Goal: Transaction & Acquisition: Purchase product/service

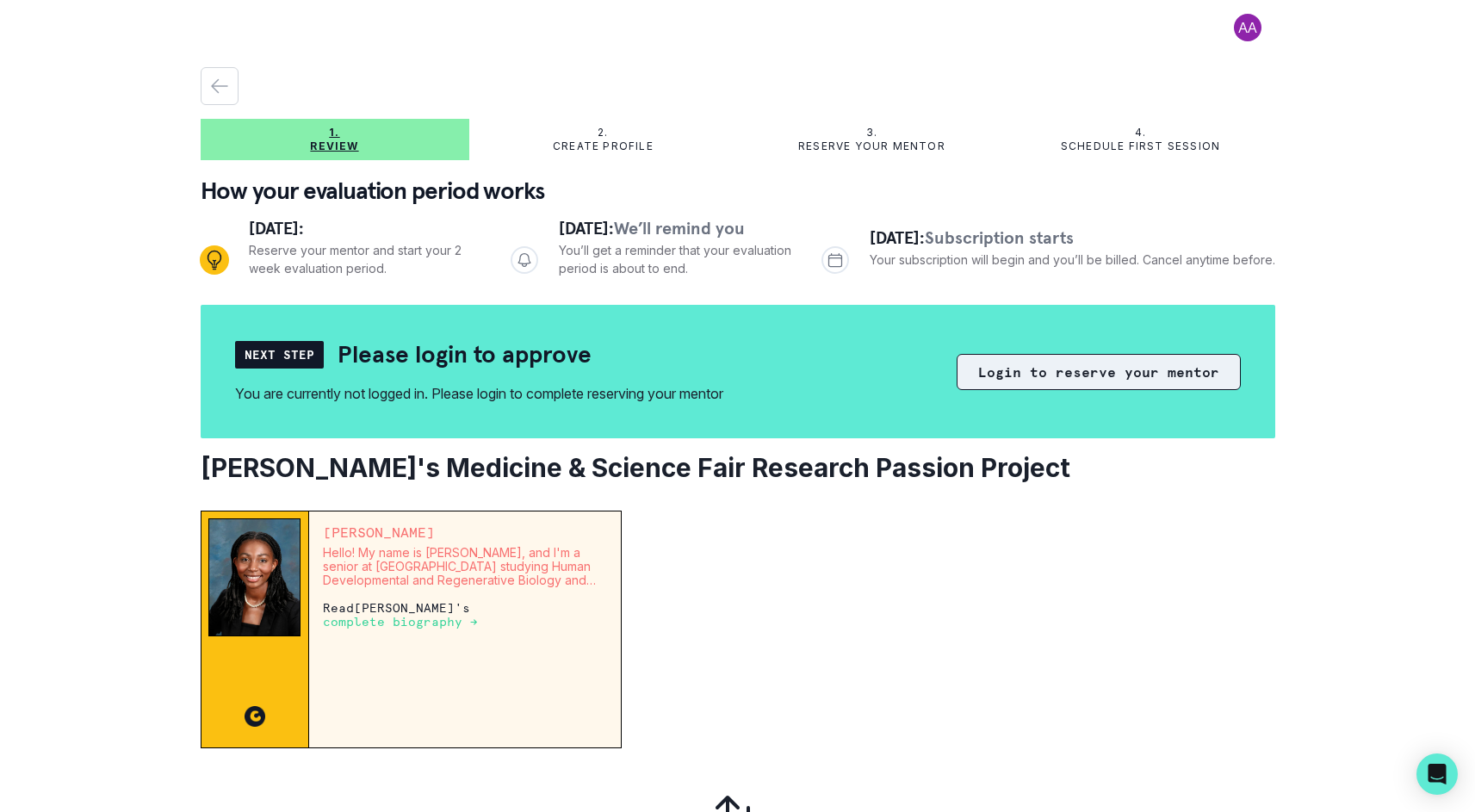
click at [1115, 370] on button "Login to reserve your mentor" at bounding box center [1098, 371] width 284 height 36
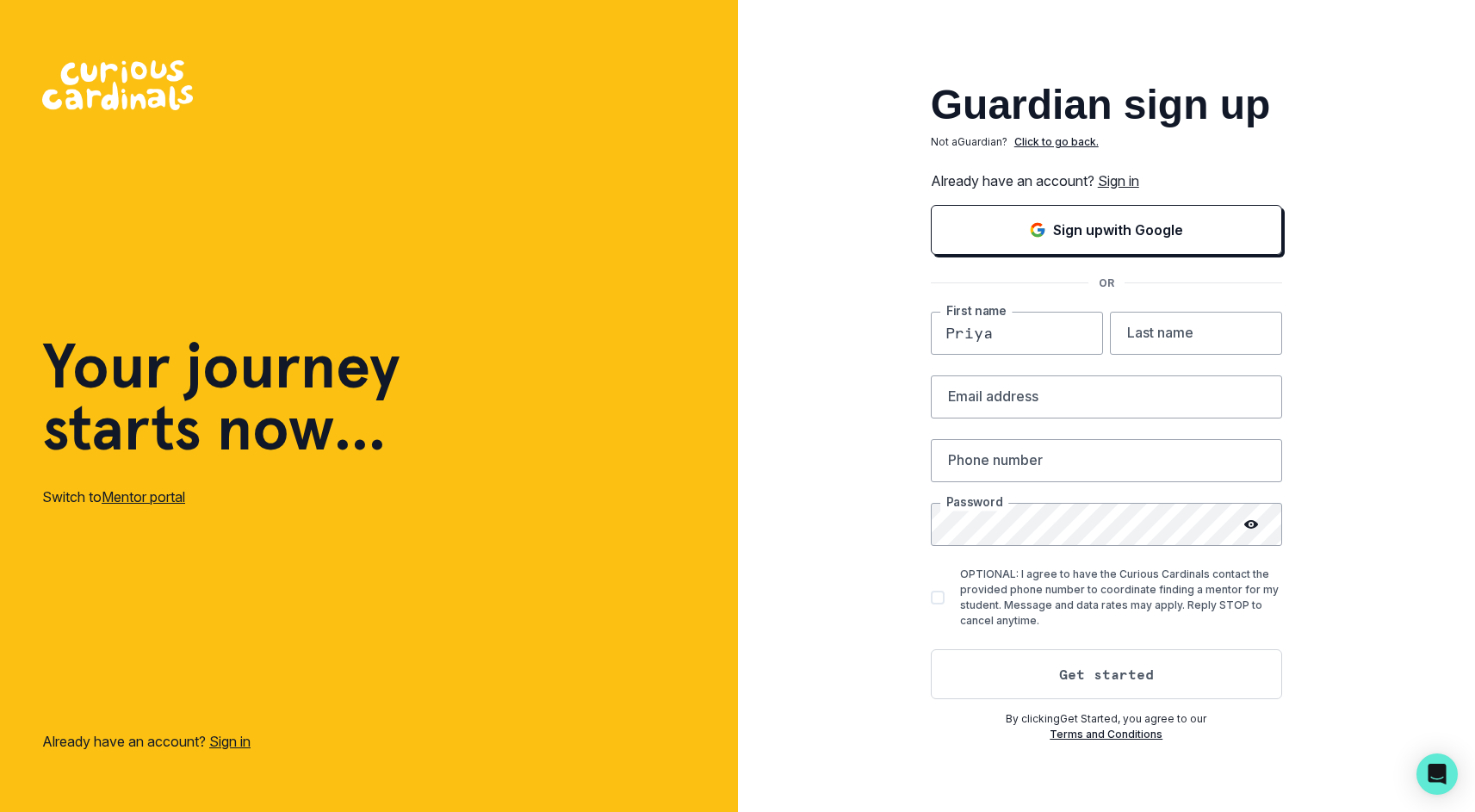
type input "Priya"
type input "Gov"
click at [1123, 173] on link "Sign in" at bounding box center [1118, 181] width 41 height 18
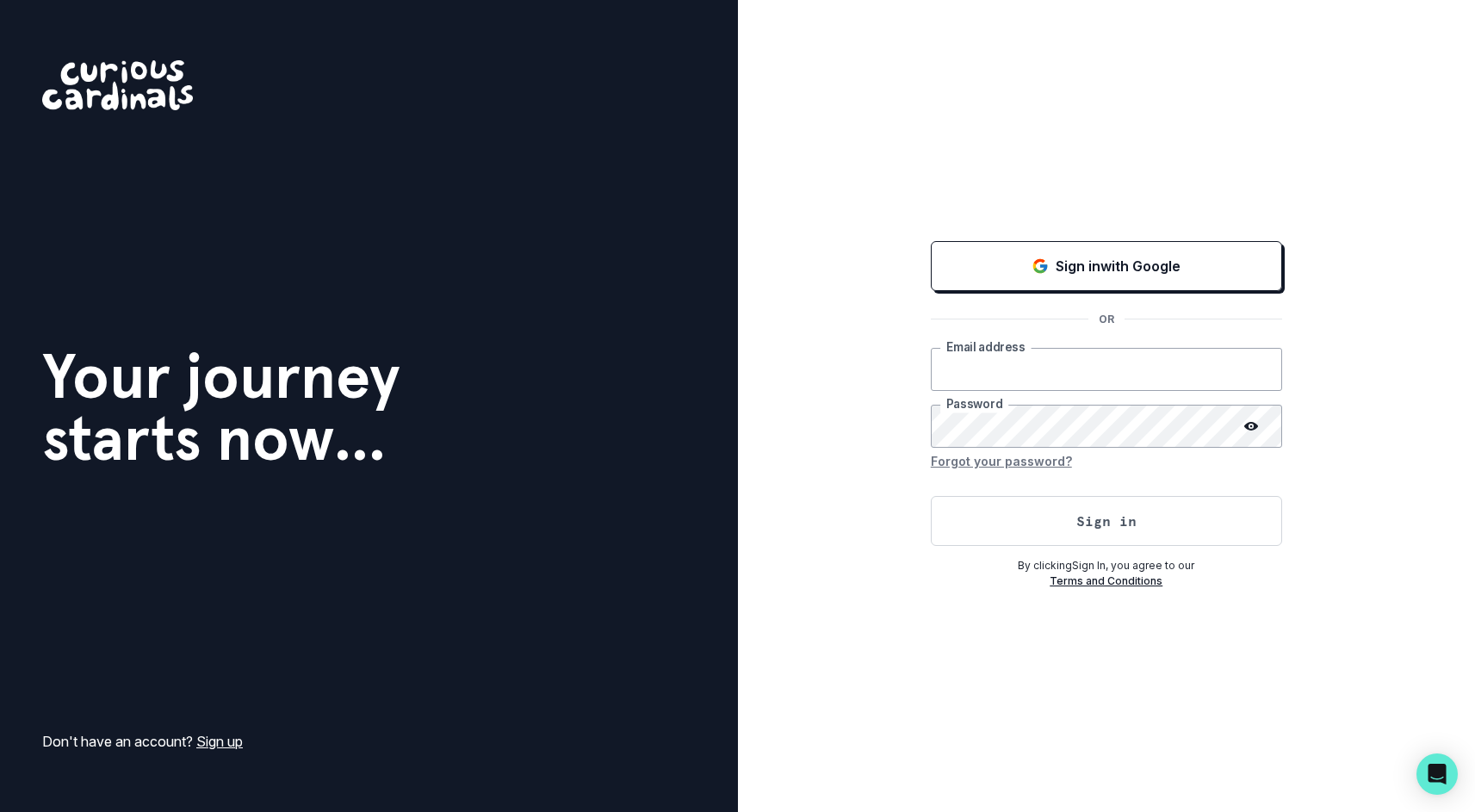
type input "[EMAIL_ADDRESS][PERSON_NAME][DOMAIN_NAME]"
click at [1074, 521] on button "Sign in" at bounding box center [1106, 521] width 351 height 50
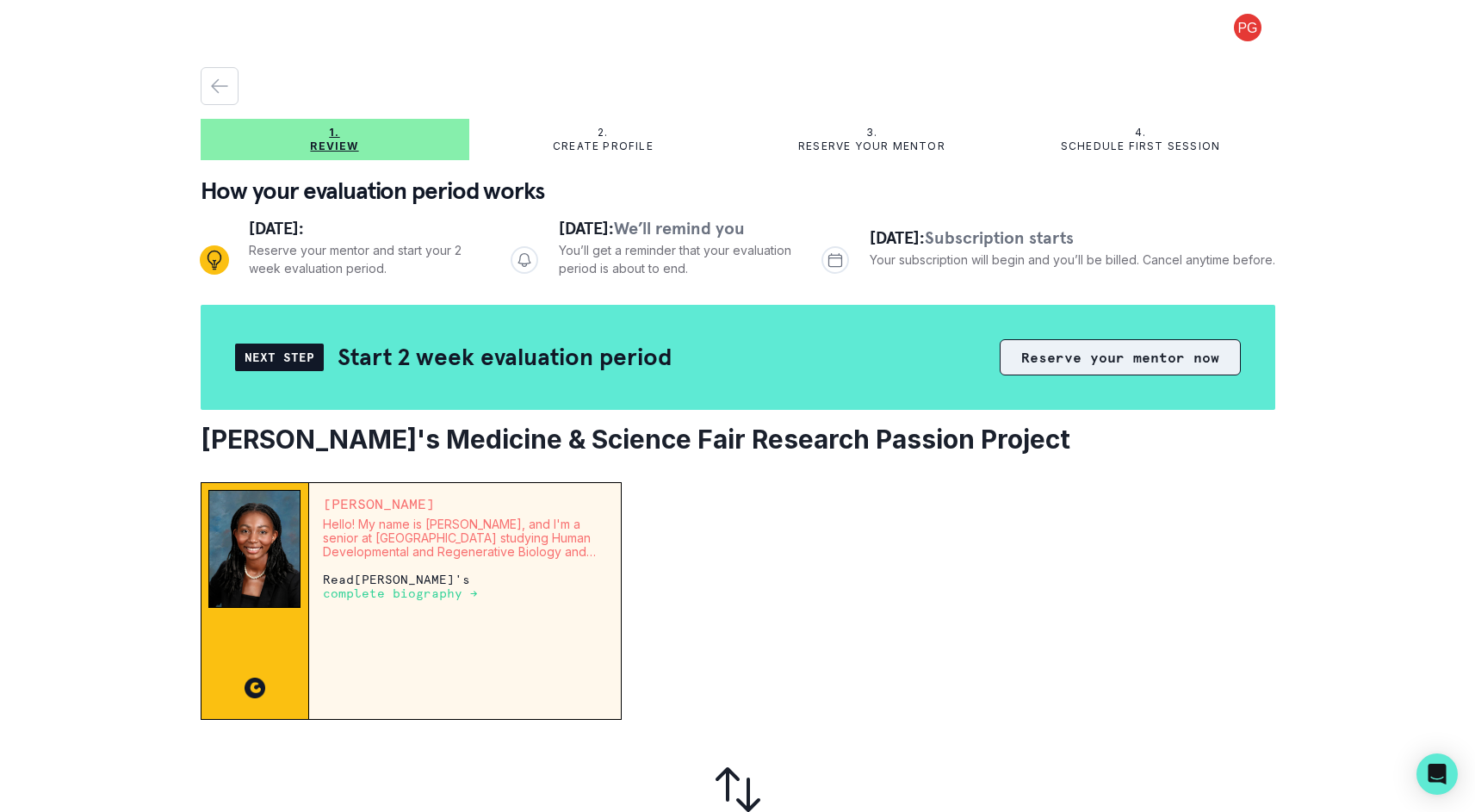
click at [1086, 349] on button "Reserve your mentor now" at bounding box center [1120, 357] width 241 height 36
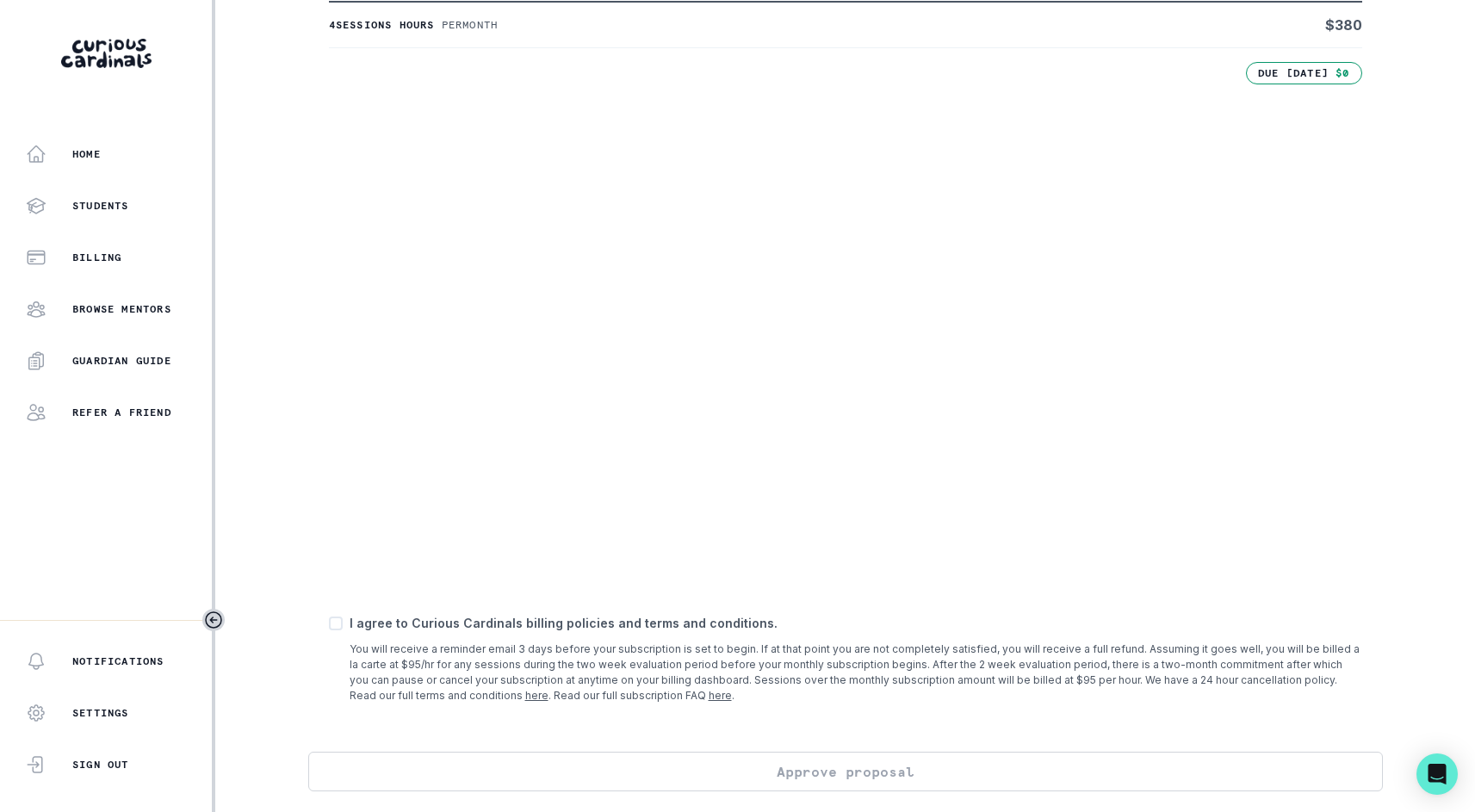
click at [333, 624] on span at bounding box center [335, 623] width 14 height 14
click at [329, 624] on input "checkbox" at bounding box center [329, 623] width 1 height 1
checkbox input "true"
click at [796, 764] on button "Approve proposal" at bounding box center [845, 771] width 1074 height 40
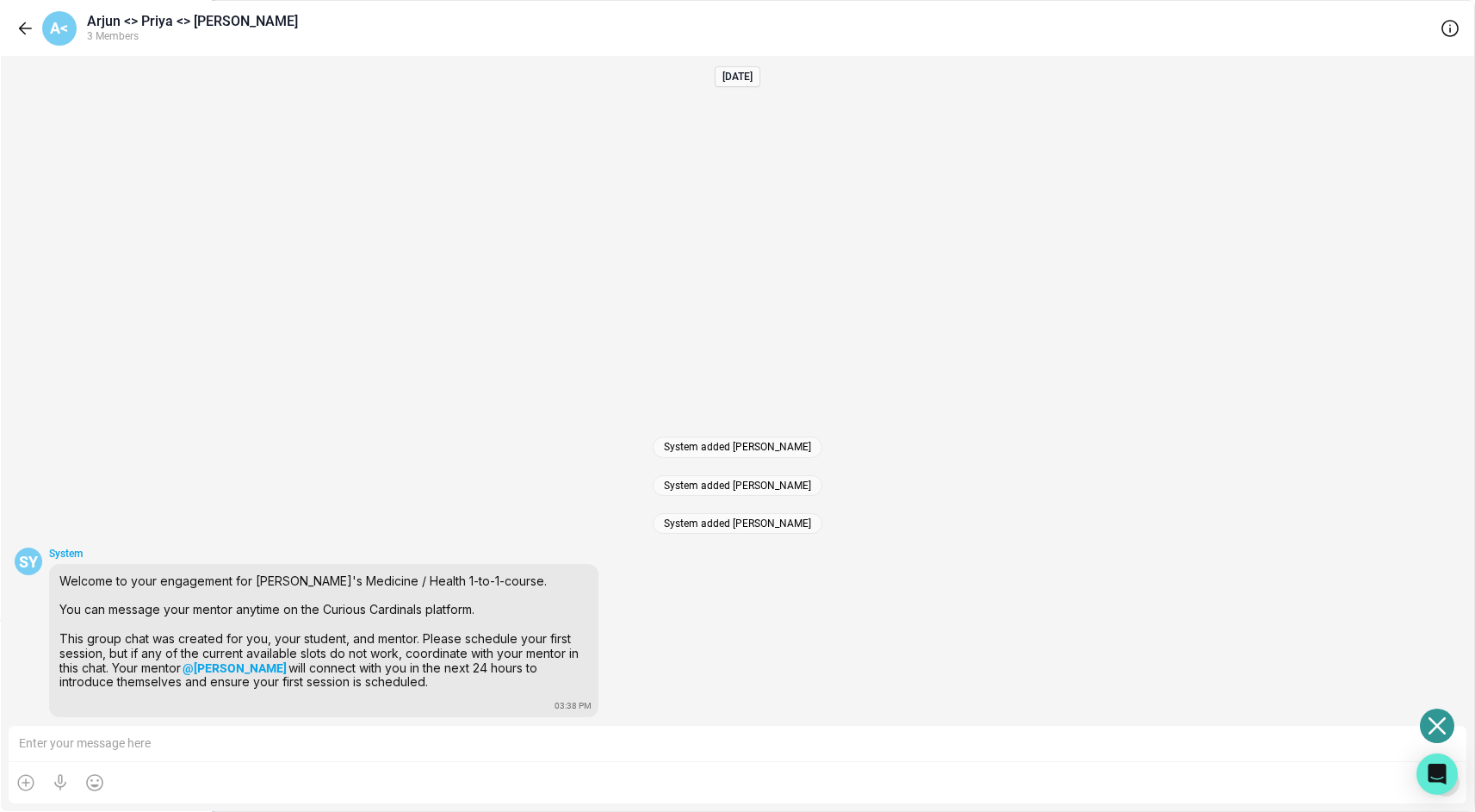
click at [638, 526] on button "27" at bounding box center [634, 533] width 30 height 36
click at [335, 569] on button "28" at bounding box center [337, 572] width 30 height 36
click at [916, 364] on span "10:00 AM - 11:00 AM (CDT)" at bounding box center [860, 367] width 178 height 18
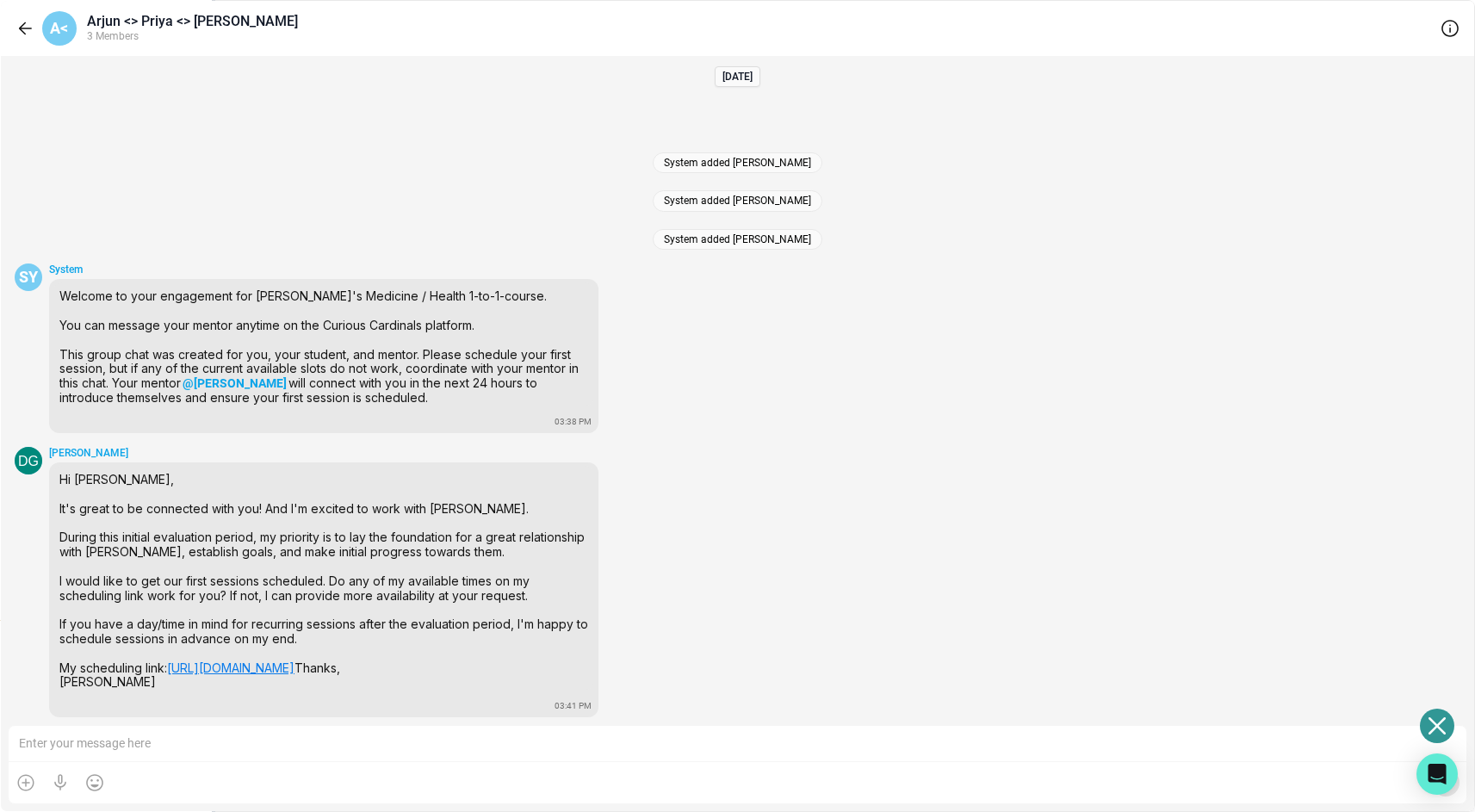
click at [322, 39] on icon "button" at bounding box center [327, 39] width 20 height 20
click at [334, 578] on button "28" at bounding box center [337, 572] width 30 height 36
click at [836, 465] on button "Select time 11:00 AM - 12:00 PM (CDT)" at bounding box center [861, 476] width 331 height 41
click at [1312, 33] on button "Continue" at bounding box center [1327, 39] width 112 height 38
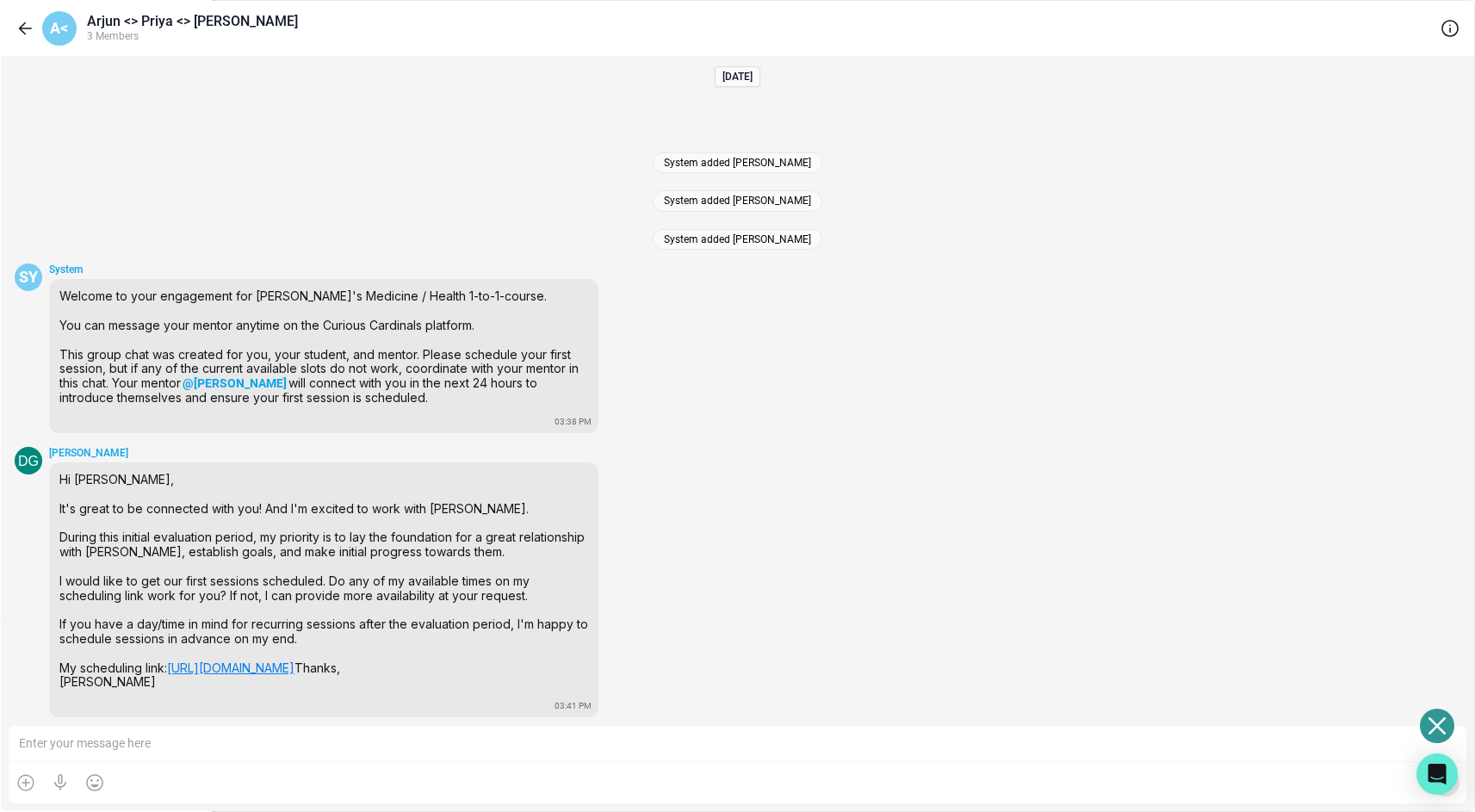
click at [1322, 27] on button "Schedule" at bounding box center [1327, 39] width 112 height 38
